Goal: Navigation & Orientation: Find specific page/section

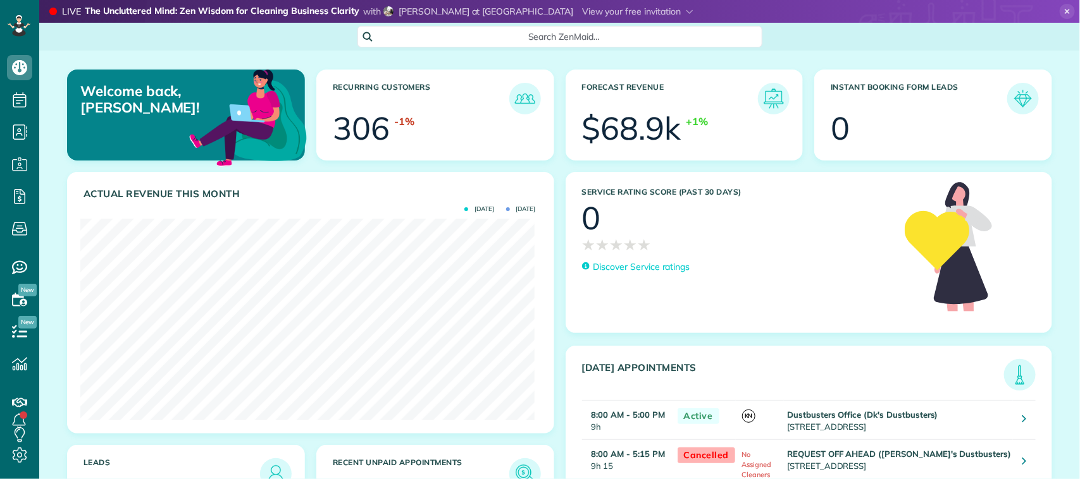
scroll to position [5, 5]
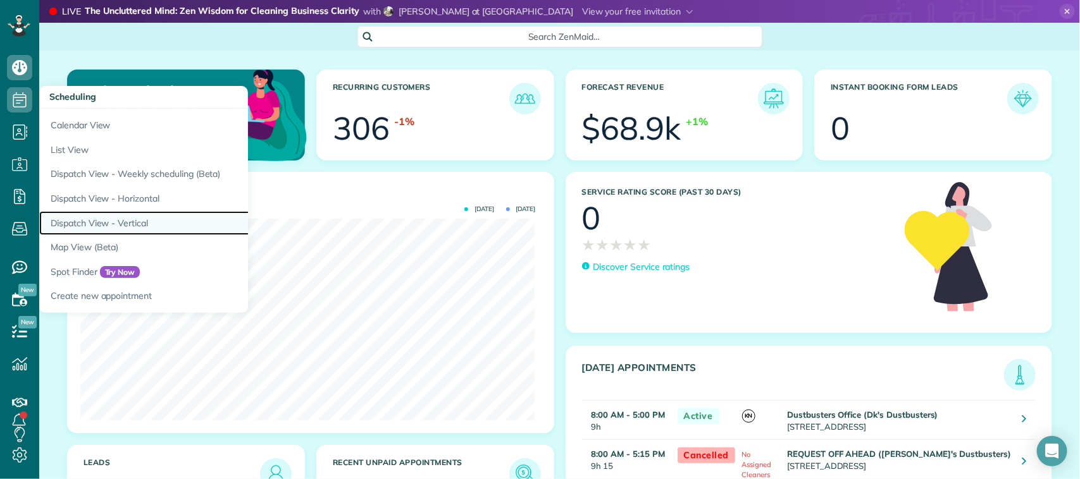
click at [127, 211] on link "Dispatch View - Vertical" at bounding box center [197, 223] width 316 height 25
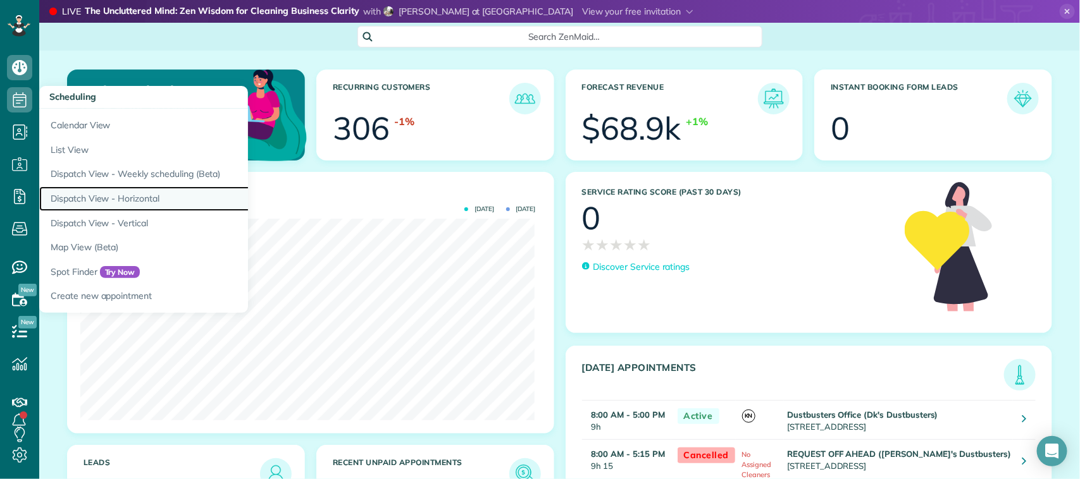
click at [127, 201] on link "Dispatch View - Horizontal" at bounding box center [197, 199] width 316 height 25
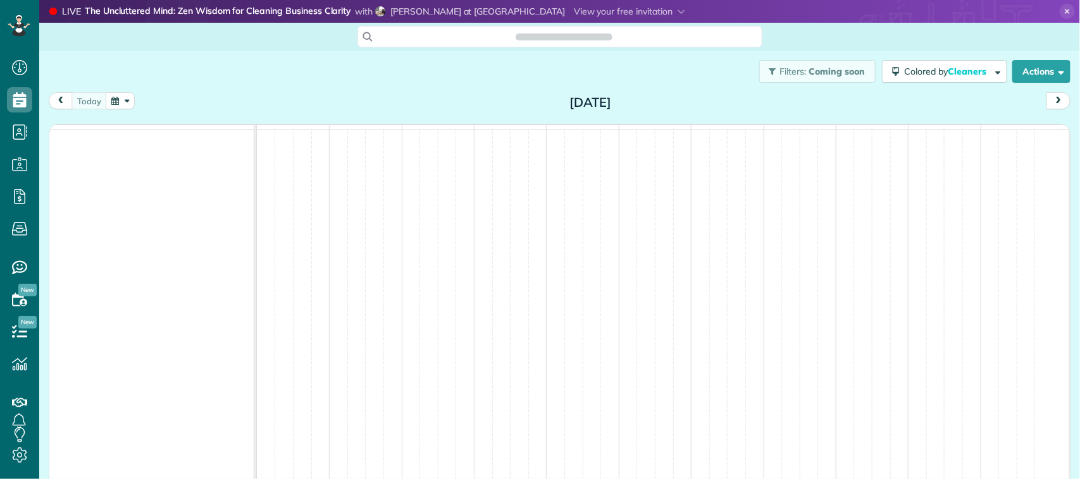
scroll to position [5, 5]
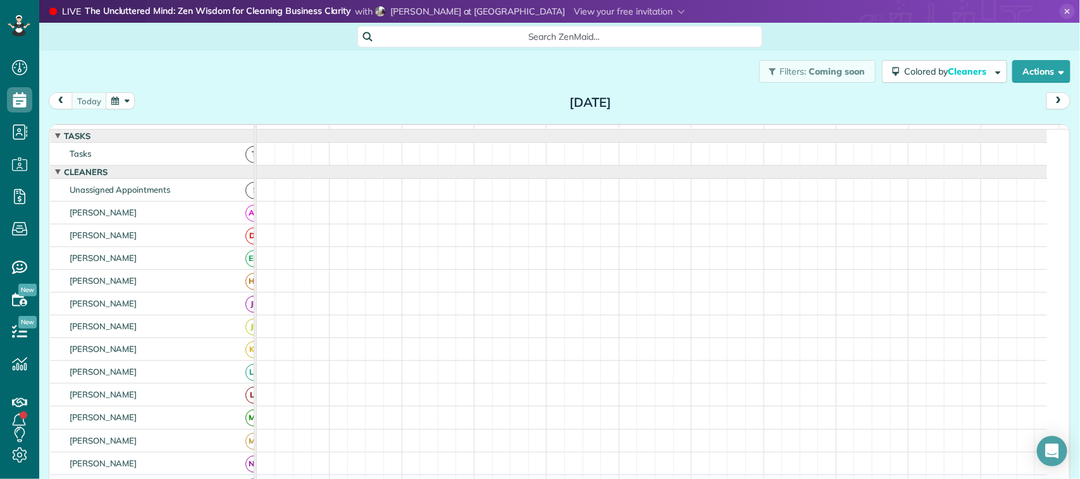
click at [127, 102] on button "button" at bounding box center [120, 100] width 29 height 17
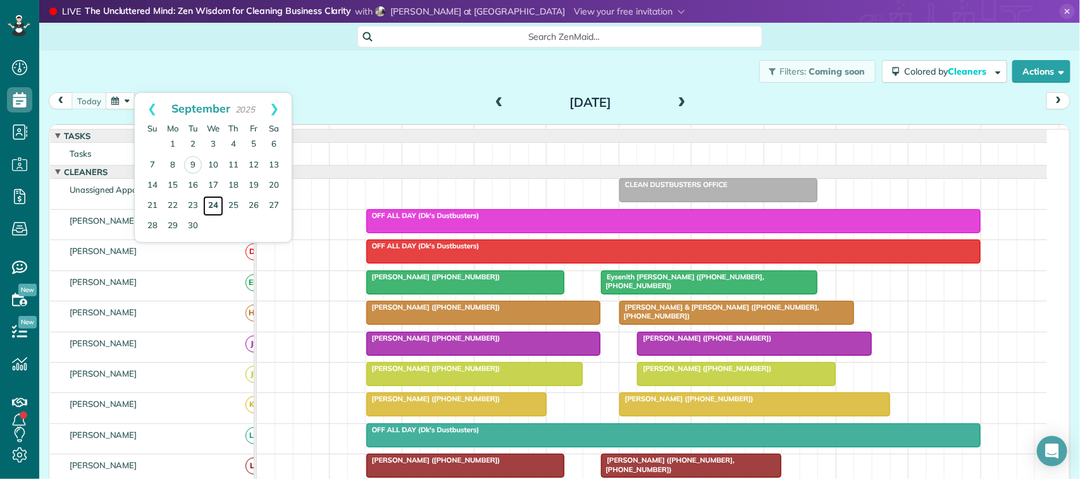
click at [219, 209] on link "24" at bounding box center [213, 206] width 20 height 20
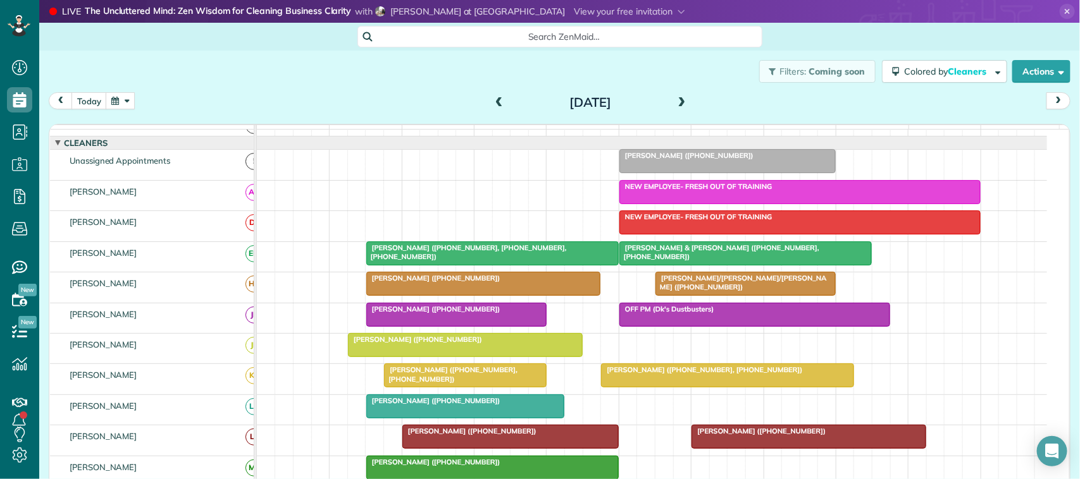
scroll to position [0, 0]
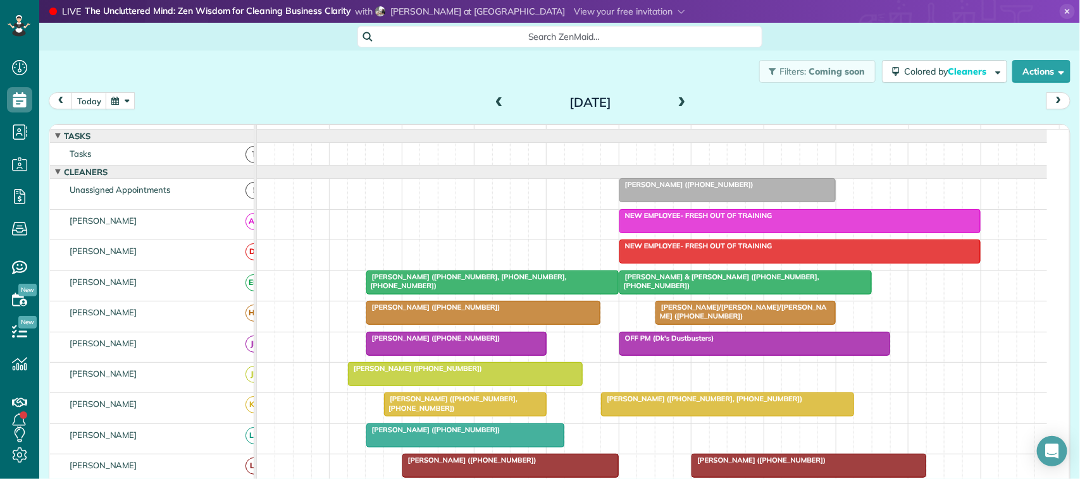
click at [118, 101] on button "button" at bounding box center [120, 100] width 29 height 17
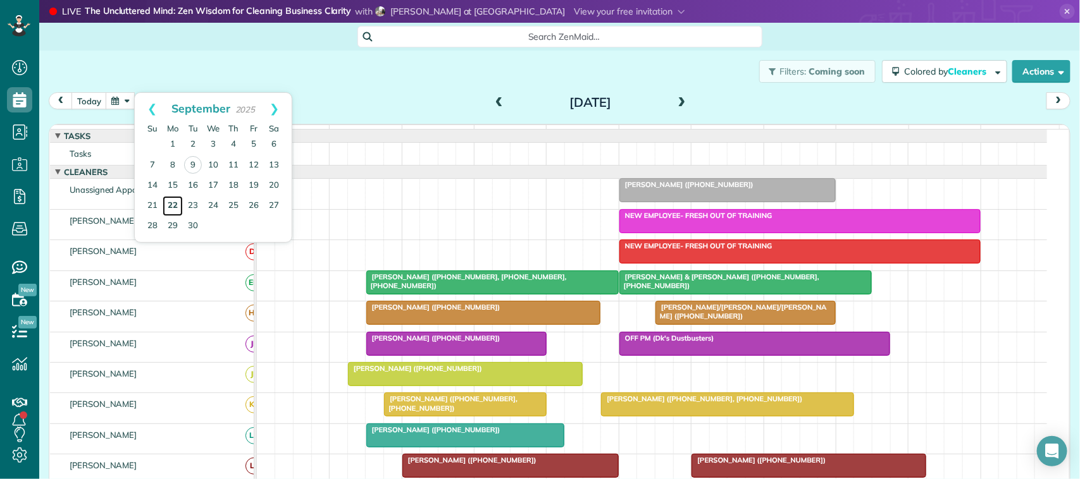
click at [173, 210] on link "22" at bounding box center [173, 206] width 20 height 20
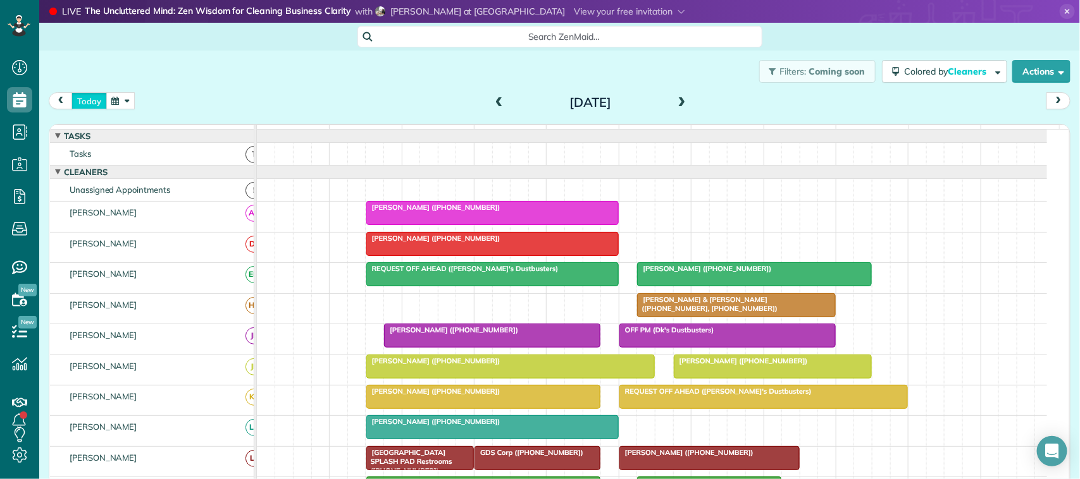
click at [89, 99] on button "today" at bounding box center [88, 100] width 35 height 17
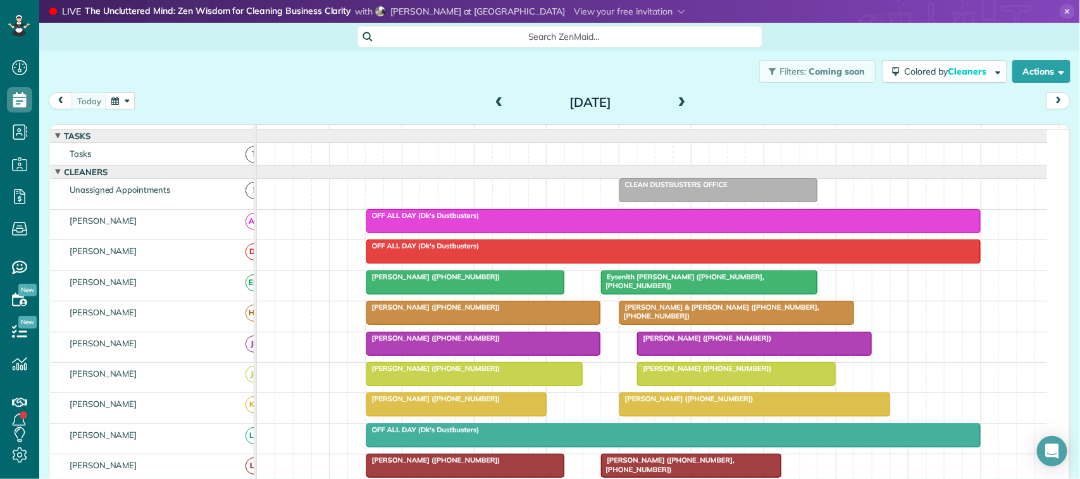
click at [677, 102] on span at bounding box center [682, 102] width 14 height 11
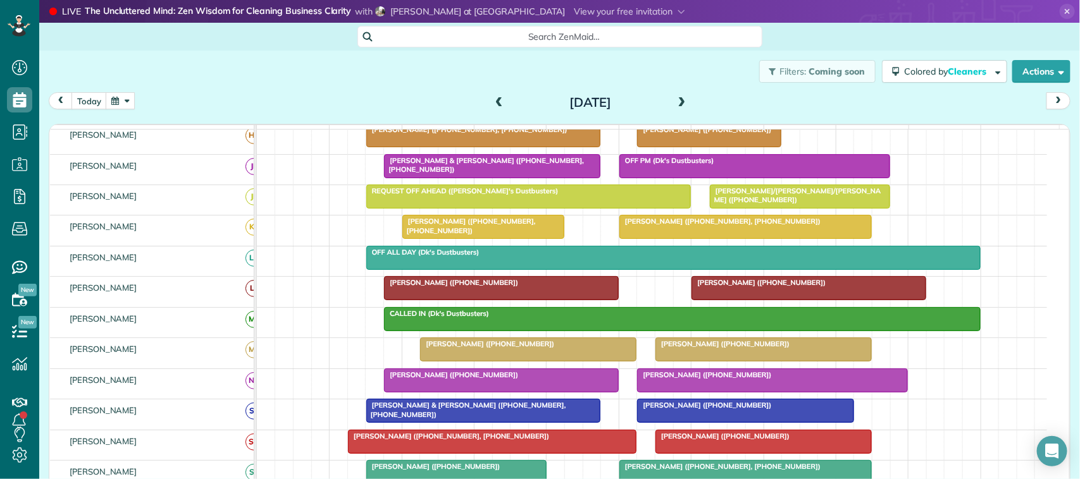
click at [675, 103] on span at bounding box center [682, 102] width 14 height 11
